Goal: Navigation & Orientation: Understand site structure

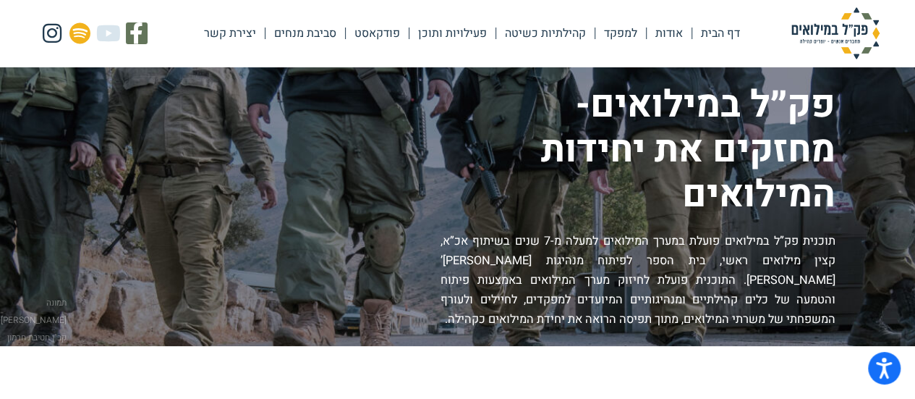
click at [452, 33] on link "פעילויות ותוכן" at bounding box center [452, 33] width 86 height 33
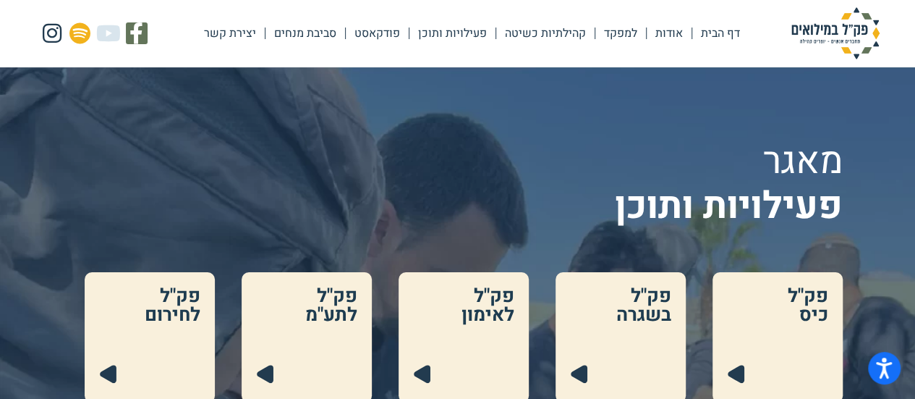
click at [671, 38] on link "אודות" at bounding box center [669, 33] width 45 height 33
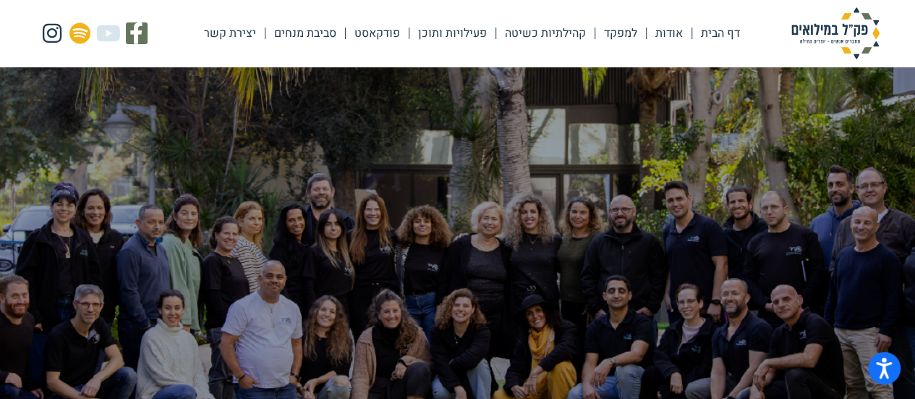
click at [627, 41] on link "למפקד" at bounding box center [620, 33] width 51 height 33
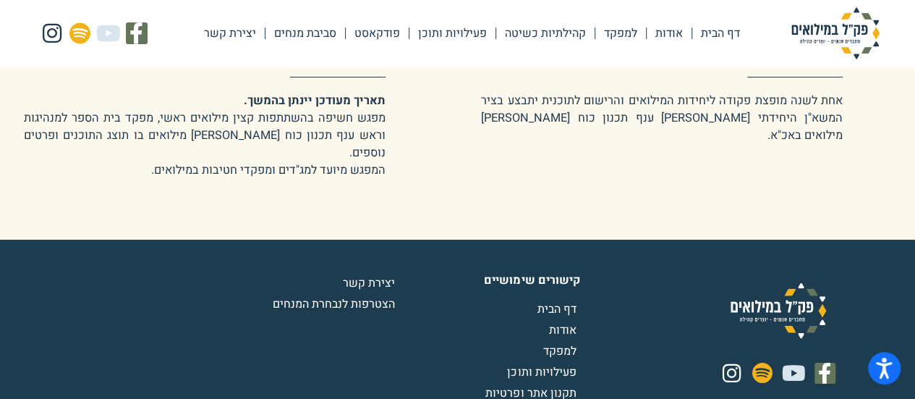
scroll to position [2665, 0]
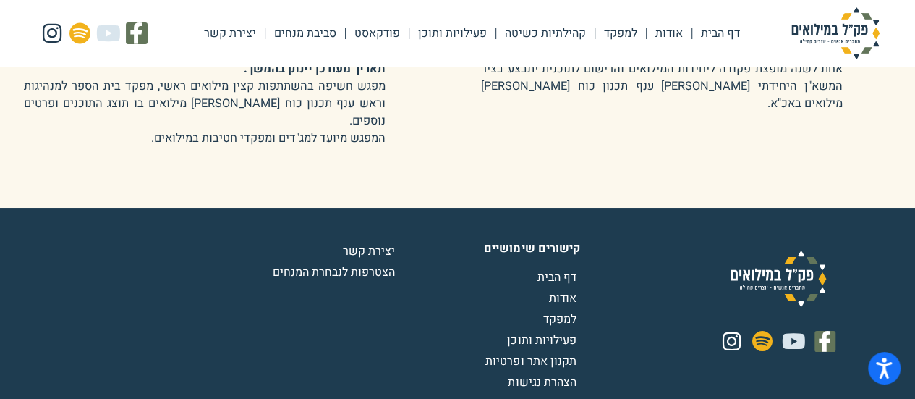
click at [554, 34] on link "קהילתיות כשיטה" at bounding box center [545, 33] width 98 height 33
